Goal: Information Seeking & Learning: Learn about a topic

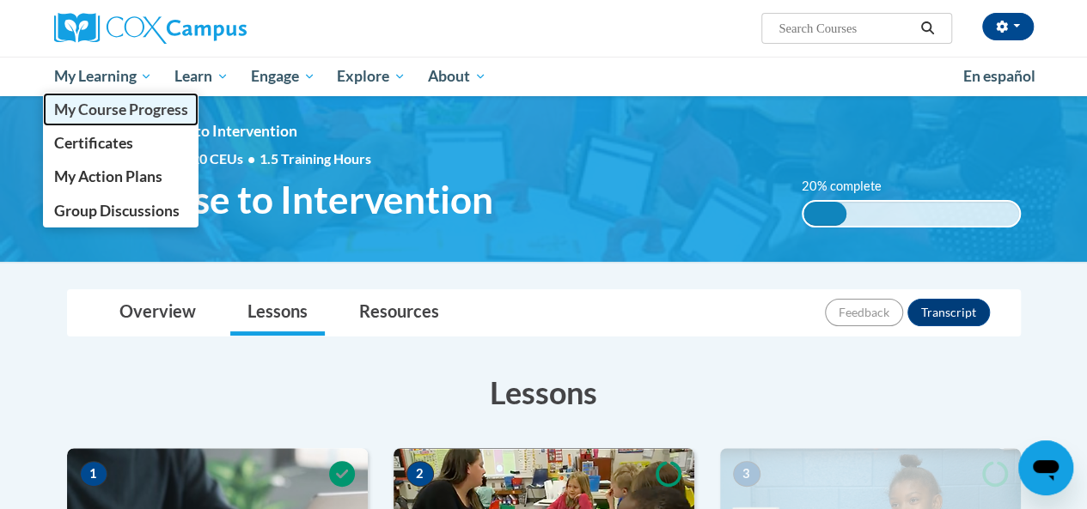
click at [96, 116] on span "My Course Progress" at bounding box center [120, 110] width 134 height 18
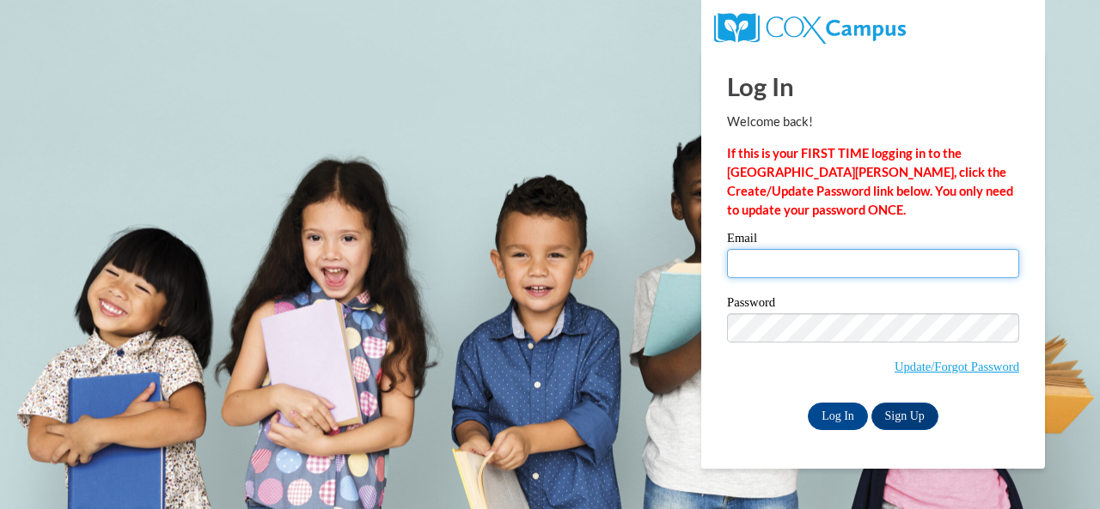
click at [805, 271] on input "Email" at bounding box center [873, 263] width 292 height 29
type input "hall.heather.e@muscogee.k12.ga.us"
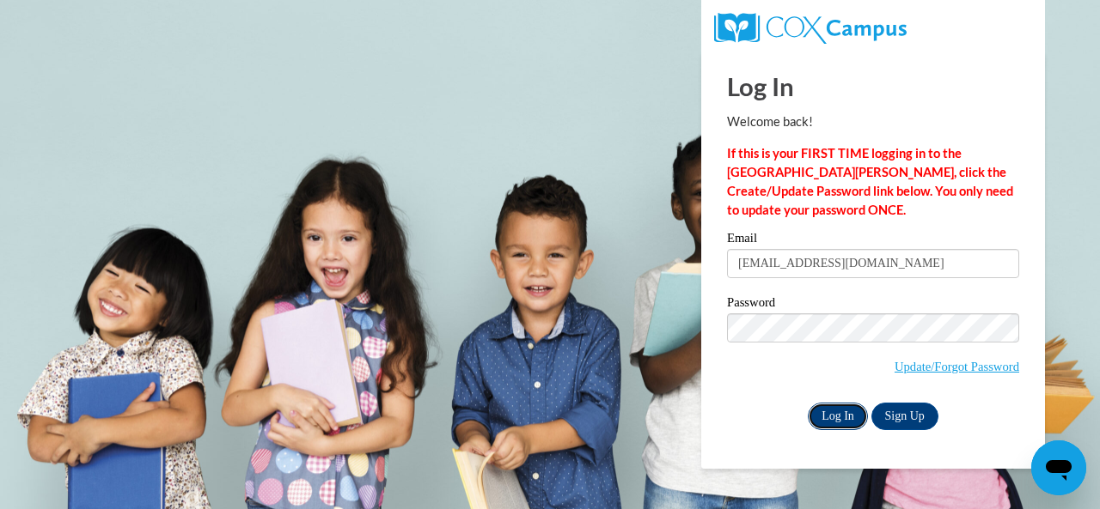
click at [832, 407] on input "Log In" at bounding box center [838, 416] width 60 height 27
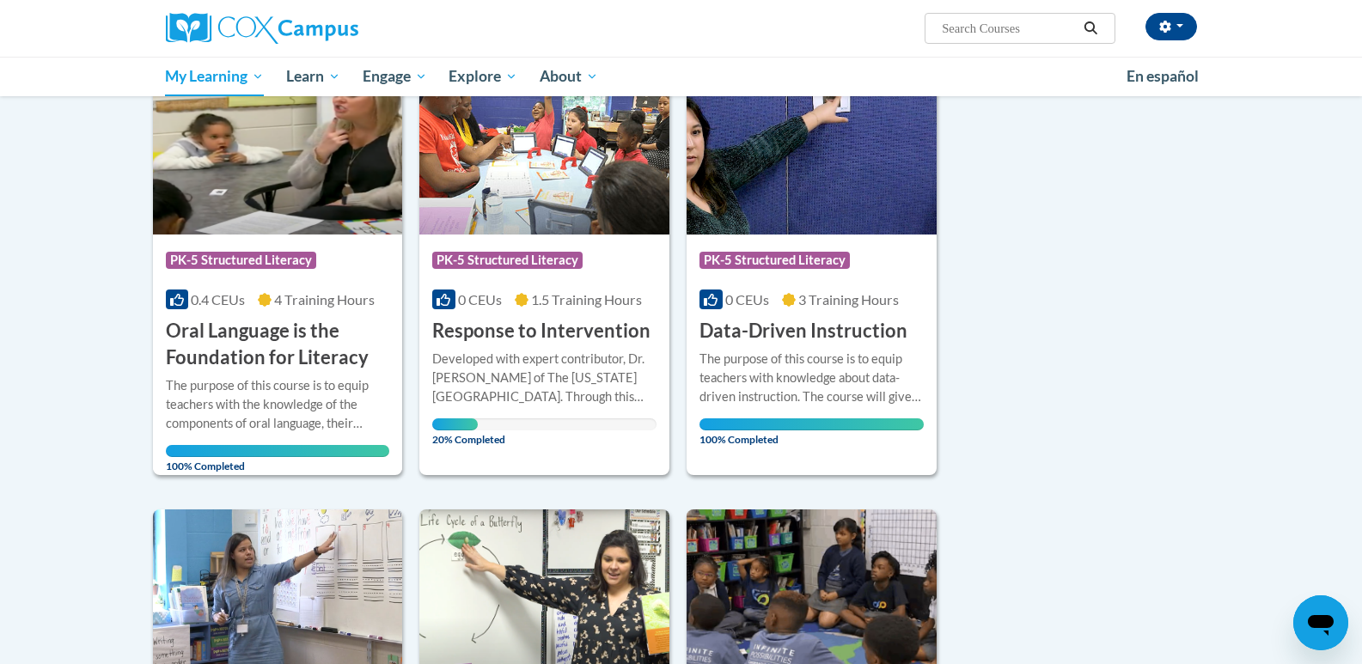
scroll to position [258, 0]
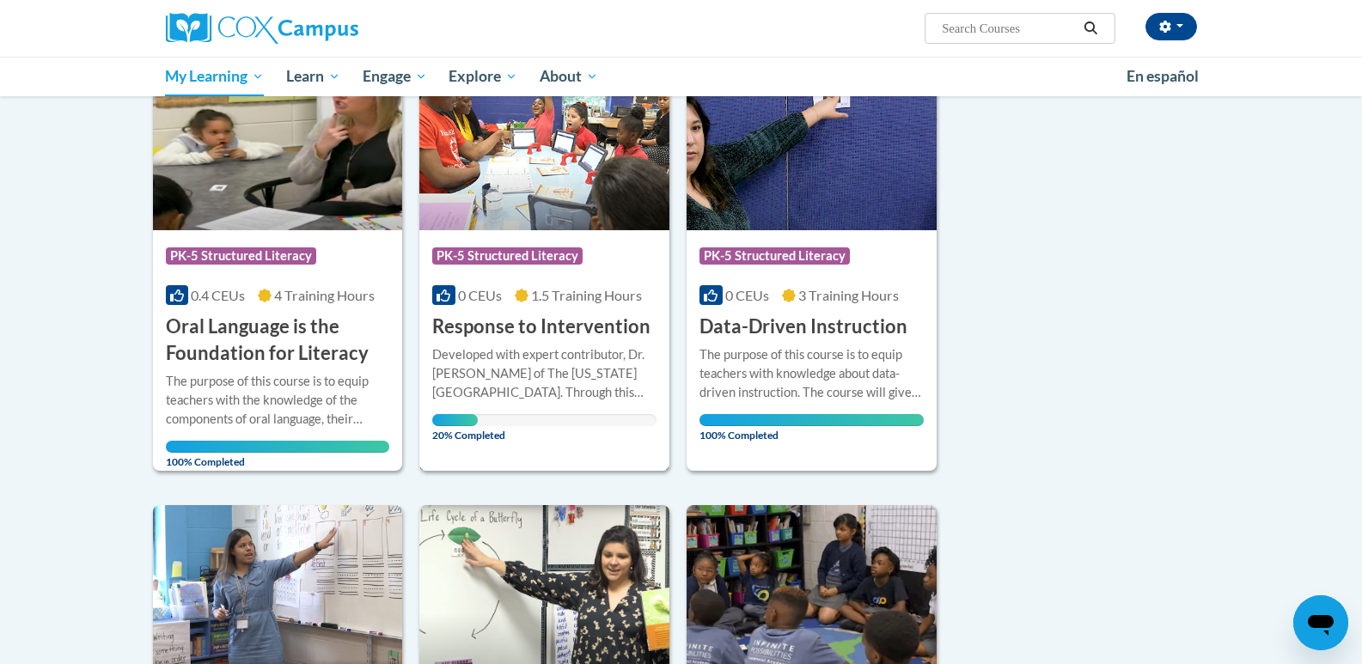
click at [534, 387] on div "Developed with expert contributor, Dr. Laura Justice of The Ohio State Universi…" at bounding box center [544, 373] width 224 height 57
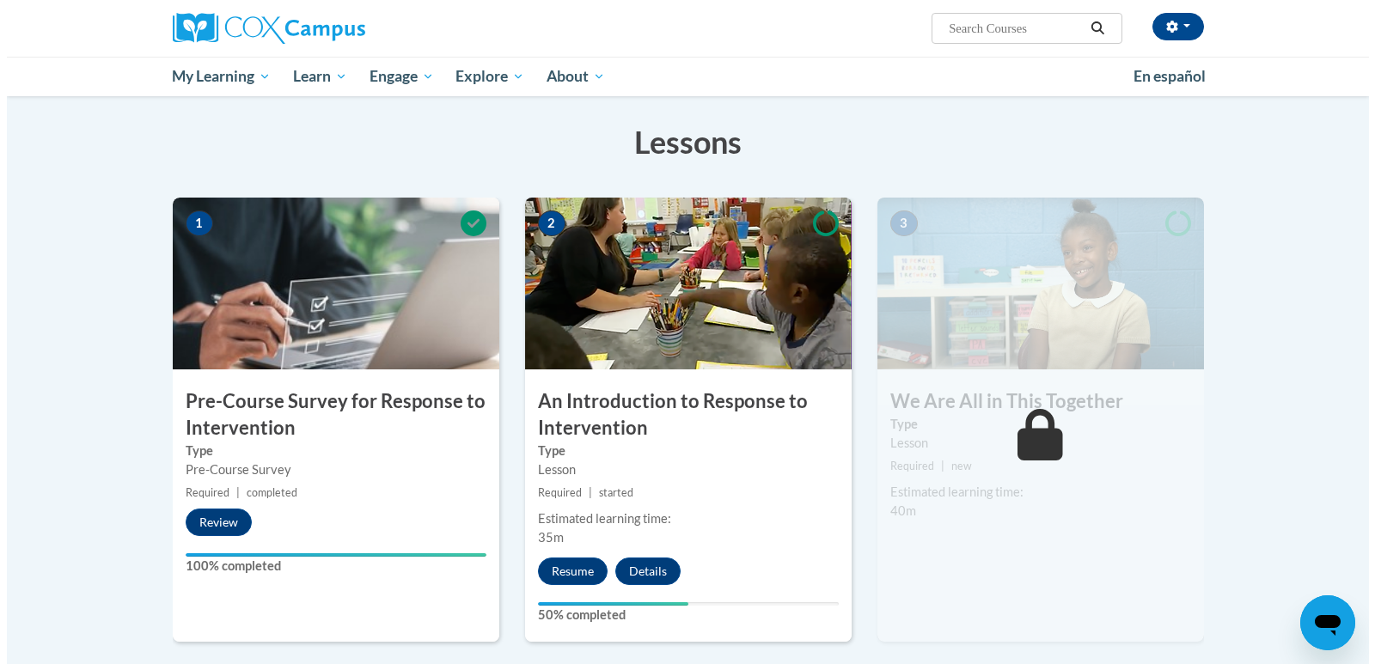
scroll to position [344, 0]
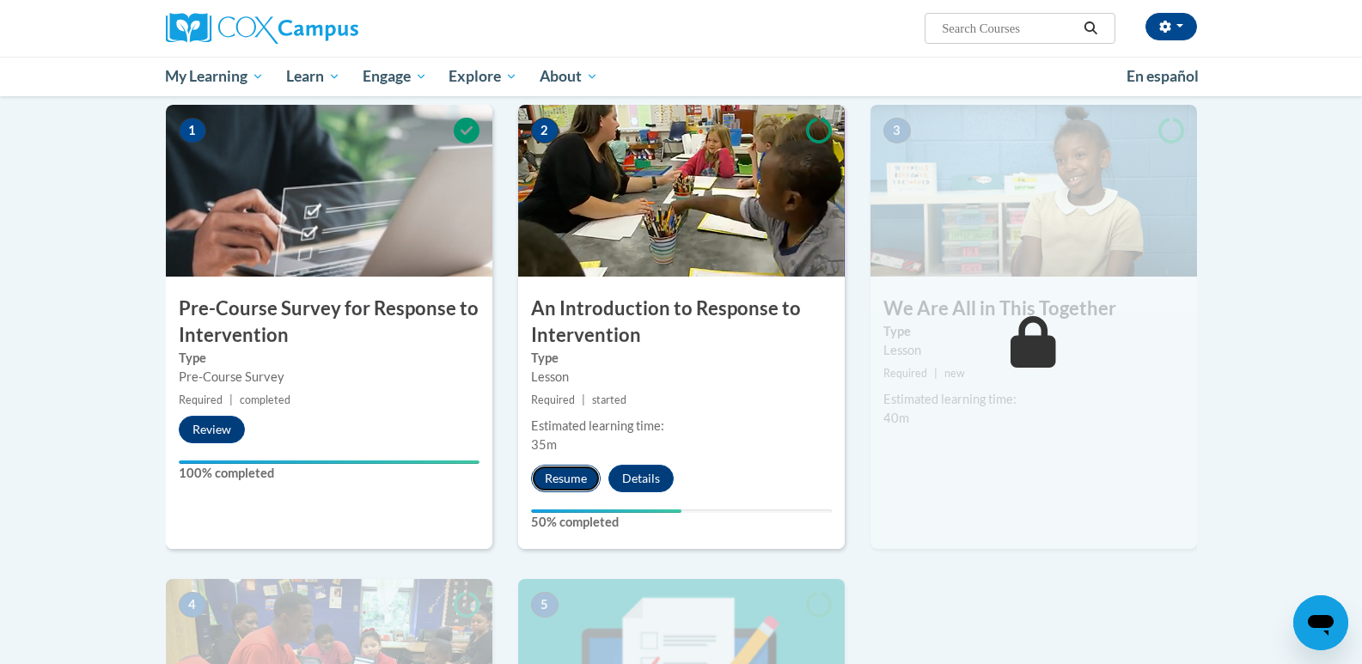
click at [578, 479] on button "Resume" at bounding box center [566, 478] width 70 height 27
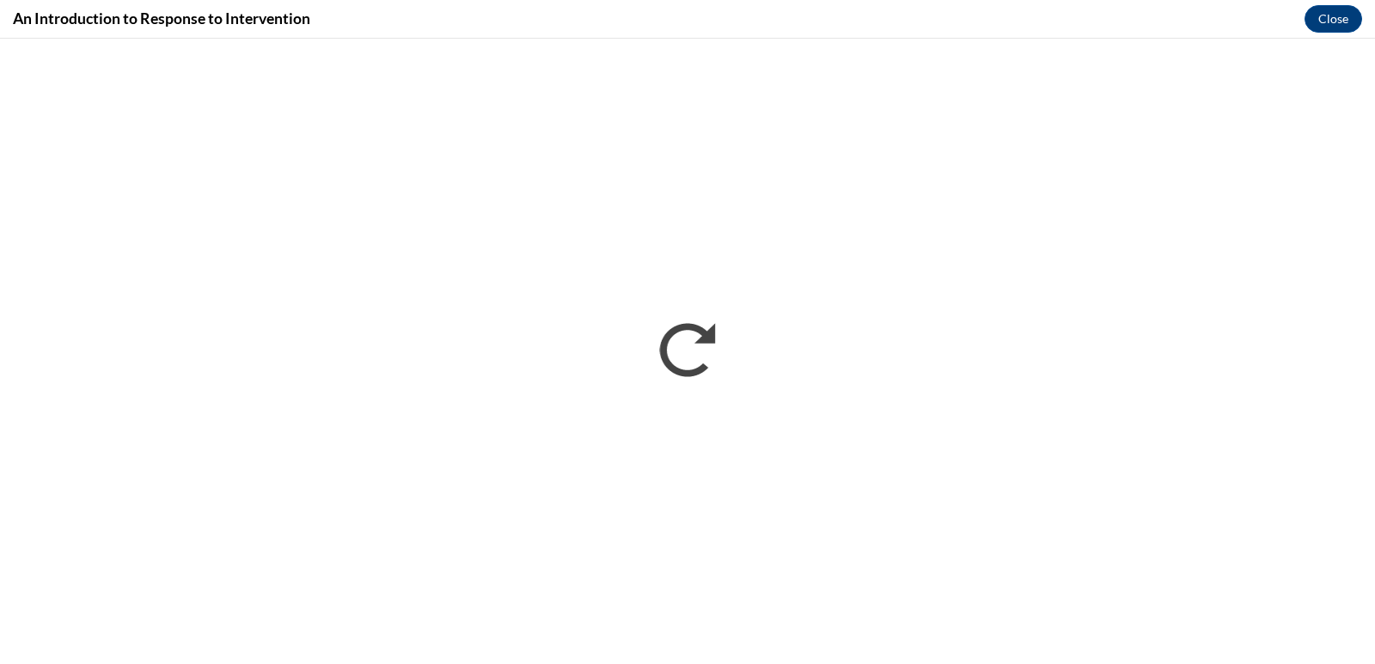
scroll to position [0, 0]
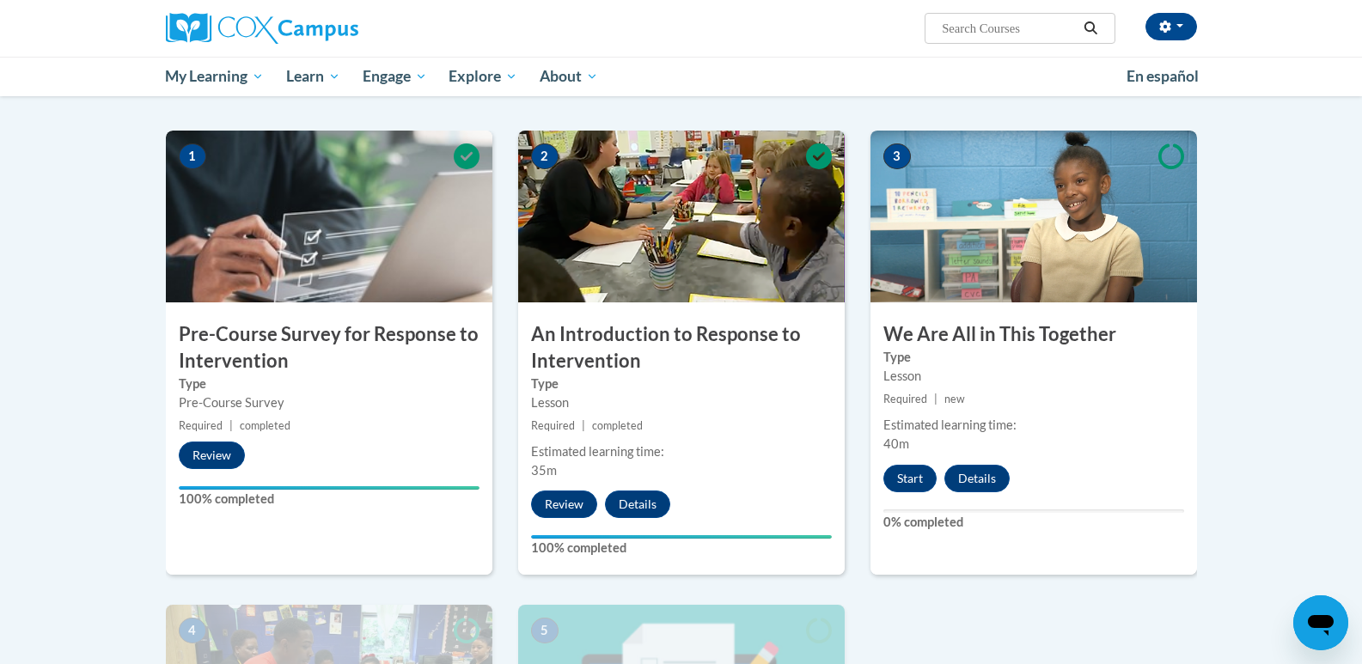
scroll to position [344, 0]
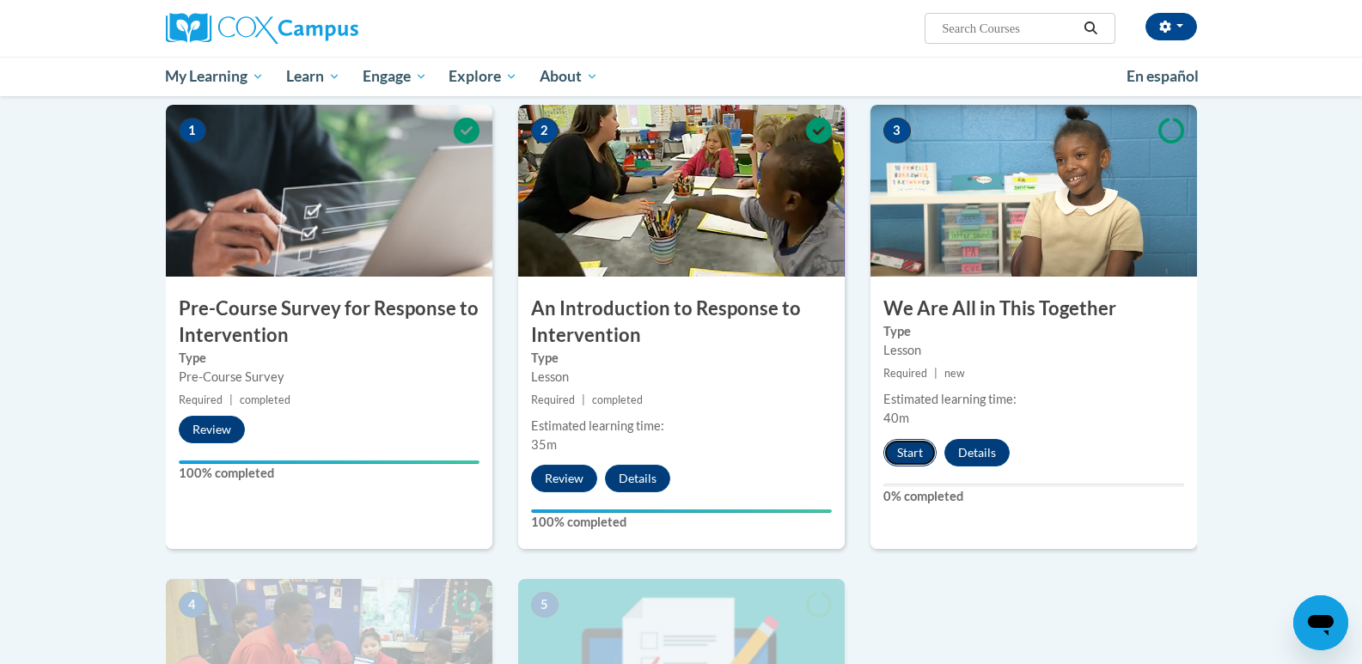
click at [903, 448] on button "Start" at bounding box center [909, 452] width 53 height 27
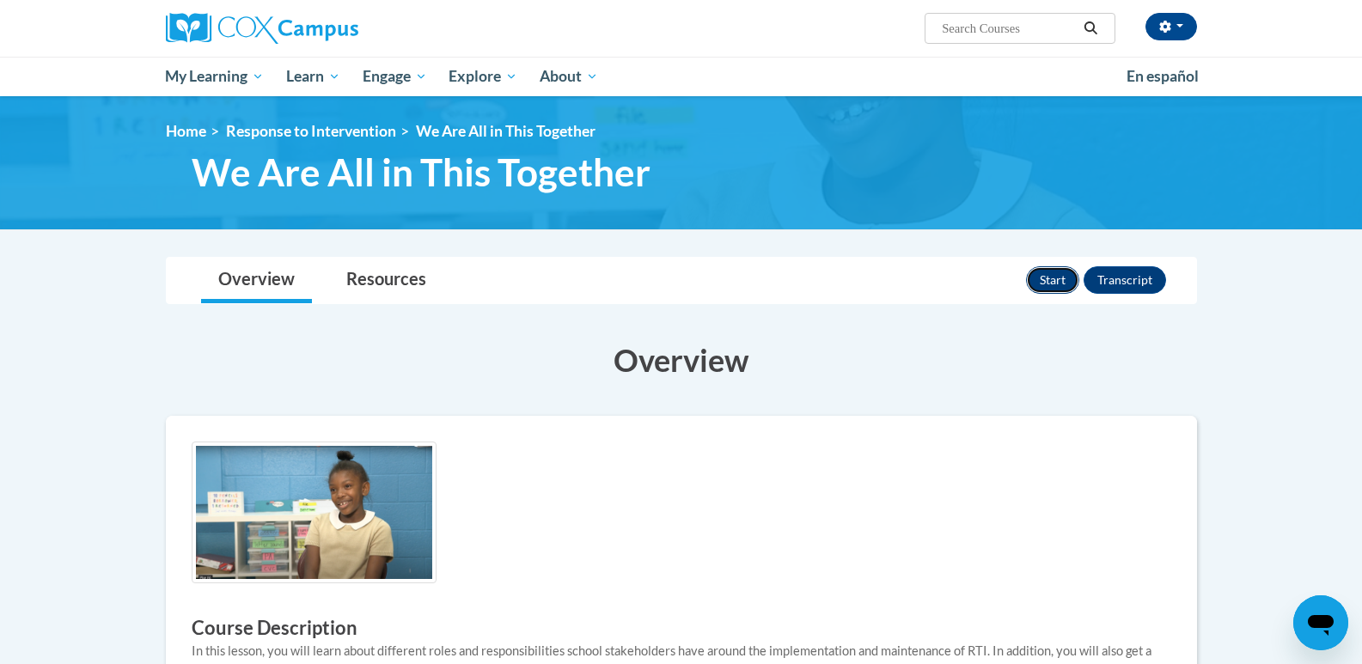
click at [1044, 275] on button "Start" at bounding box center [1052, 279] width 53 height 27
